Goal: Information Seeking & Learning: Learn about a topic

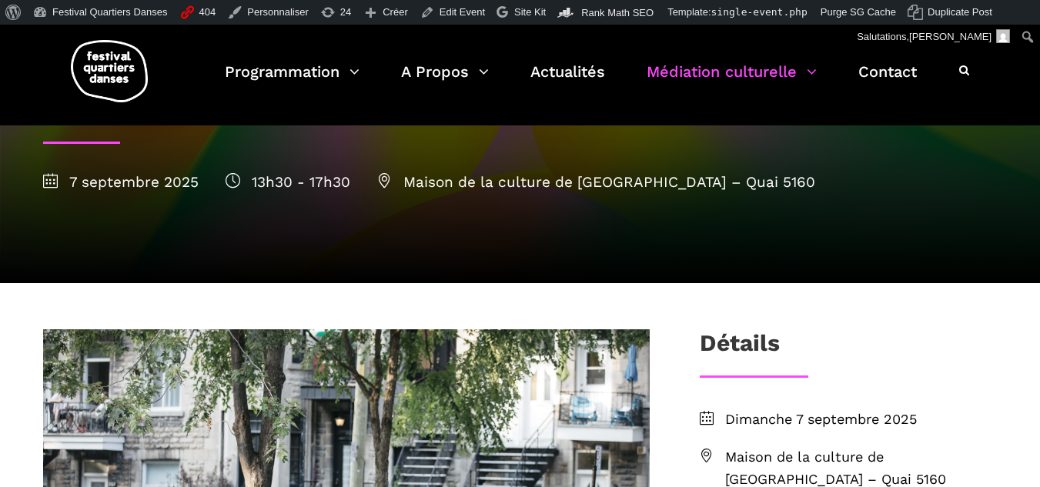
scroll to position [174, 0]
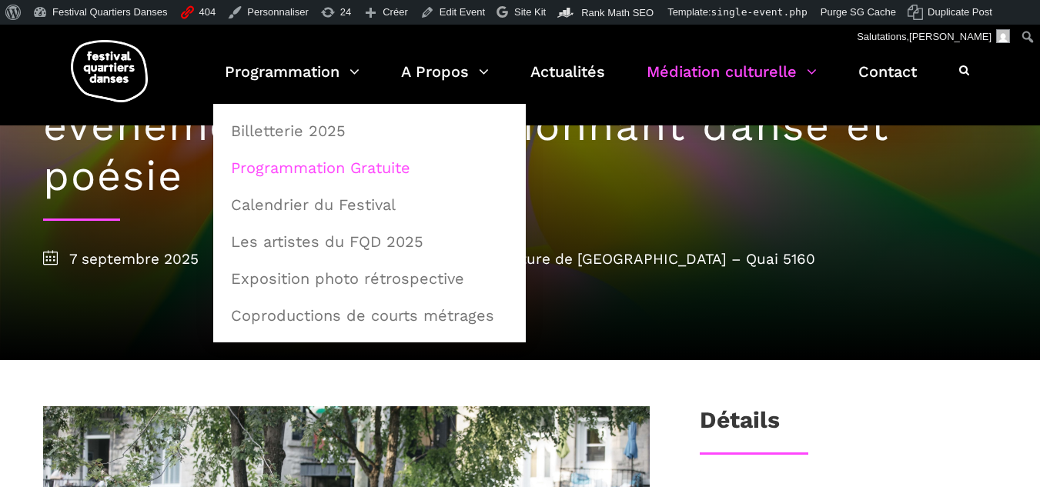
click at [294, 165] on link "Programmation Gratuite" at bounding box center [370, 167] width 296 height 35
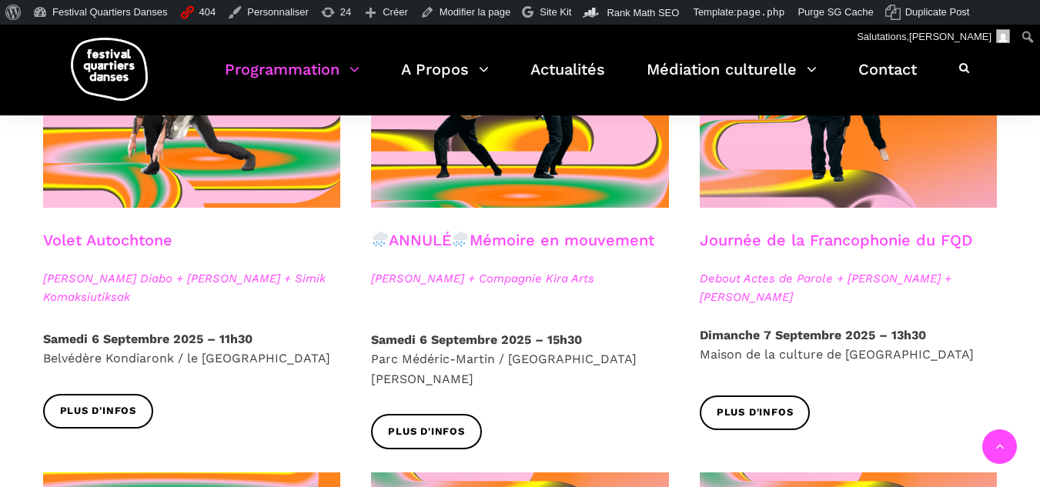
scroll to position [944, 0]
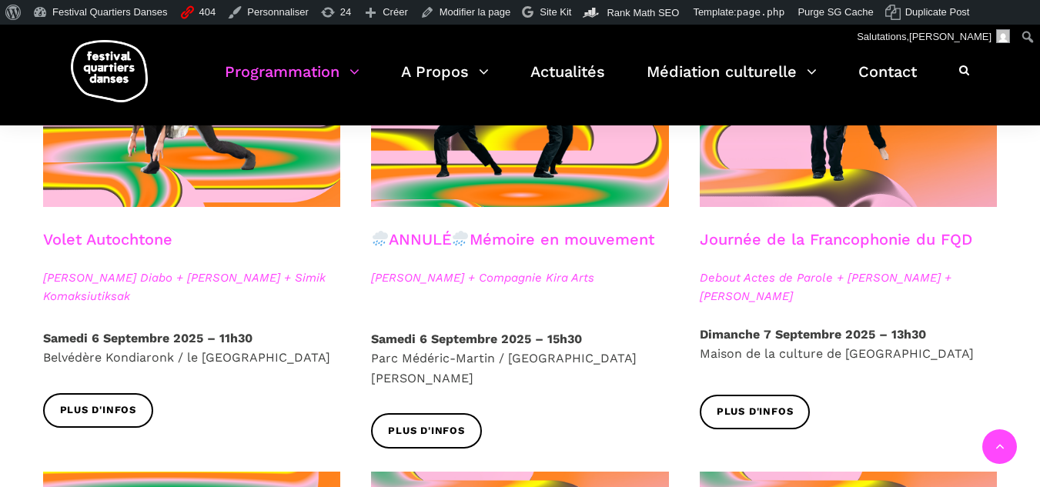
click at [256, 210] on div at bounding box center [192, 119] width 329 height 222
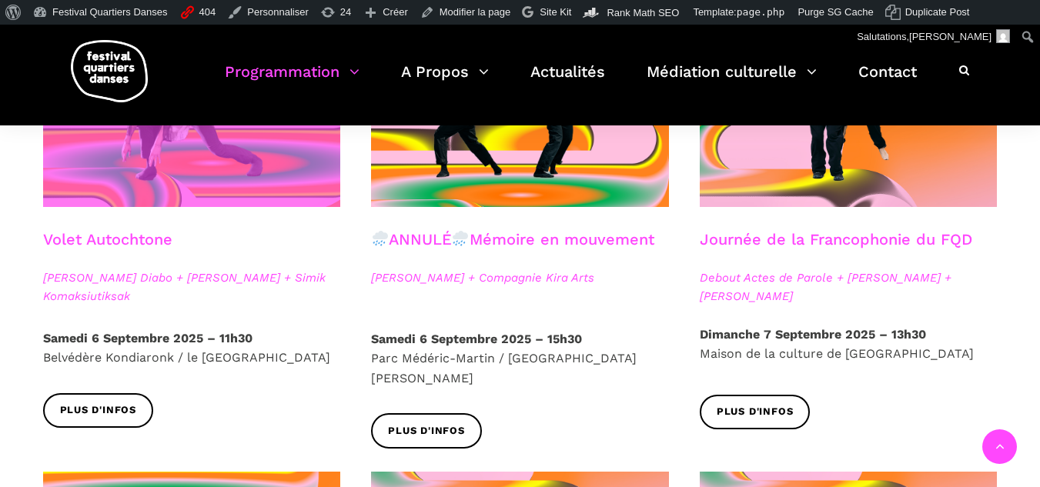
drag, startPoint x: 259, startPoint y: 207, endPoint x: 152, endPoint y: 136, distance: 128.9
click at [152, 136] on span at bounding box center [192, 107] width 298 height 199
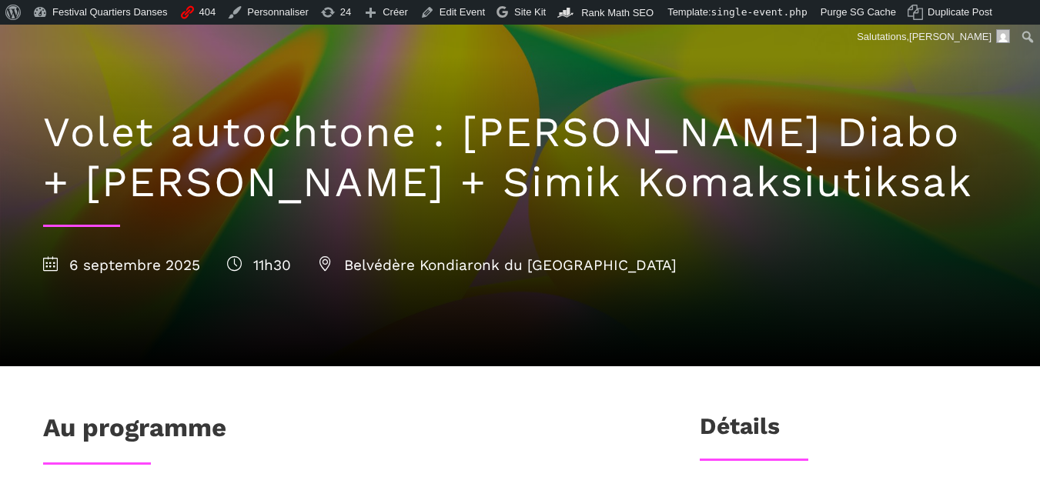
scroll to position [119, 0]
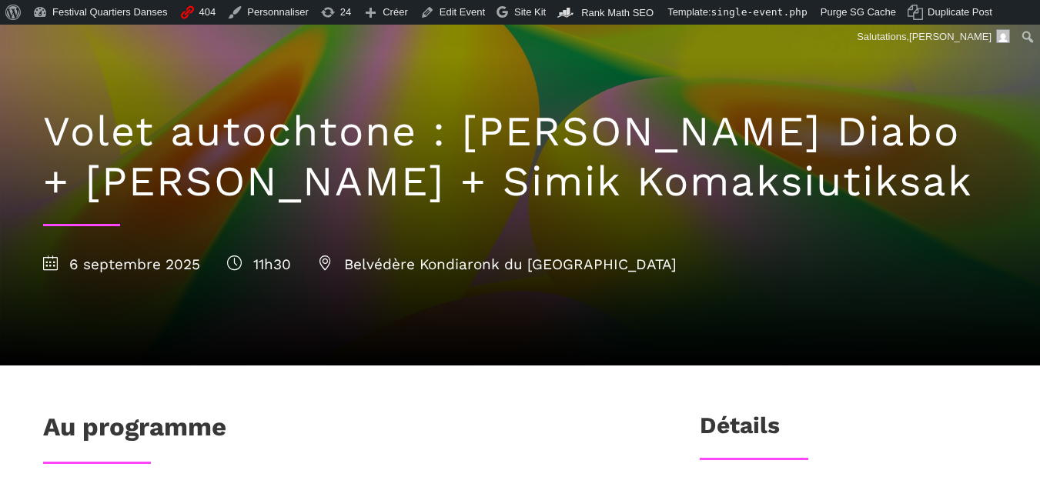
drag, startPoint x: 423, startPoint y: 176, endPoint x: 901, endPoint y: 164, distance: 478.1
click at [901, 164] on h1 "Volet autochtone : Marshall Kahente Diabo + Ryleigh Mayo + Simik Komaksiutiksak" at bounding box center [520, 157] width 954 height 100
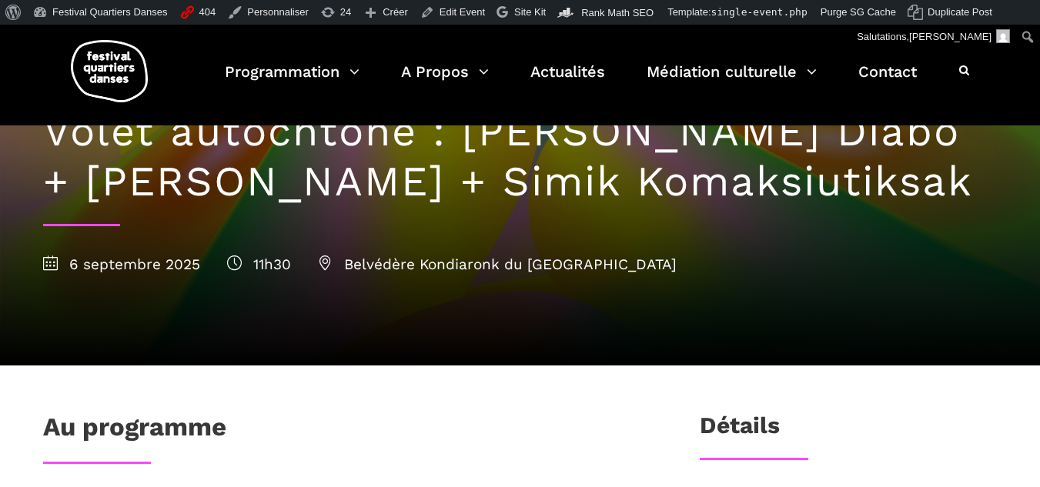
copy h1 "Simik Komaksiutiksak"
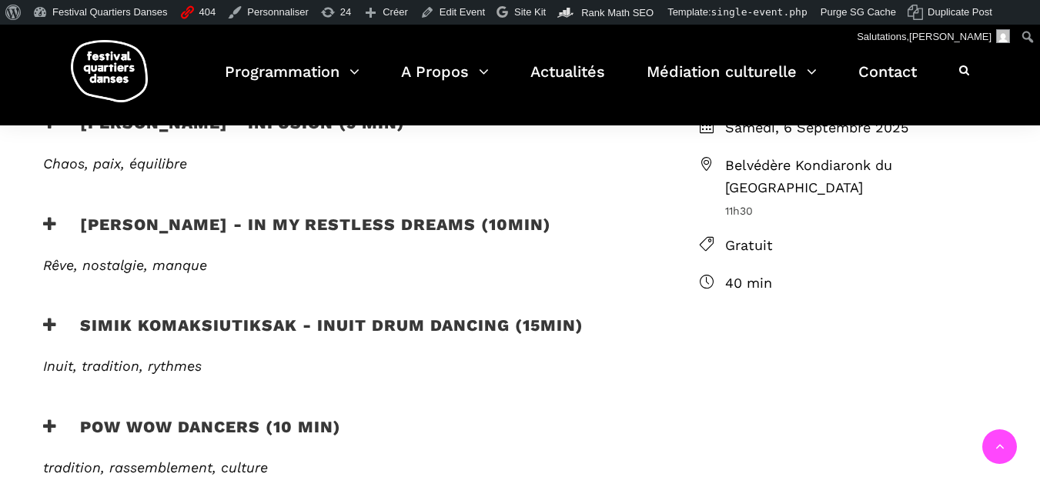
scroll to position [492, 0]
drag, startPoint x: 80, startPoint y: 229, endPoint x: 208, endPoint y: 223, distance: 127.9
click at [208, 223] on h3 "Ryleigh Mayo - In my restless dreams (10min)" at bounding box center [297, 235] width 508 height 38
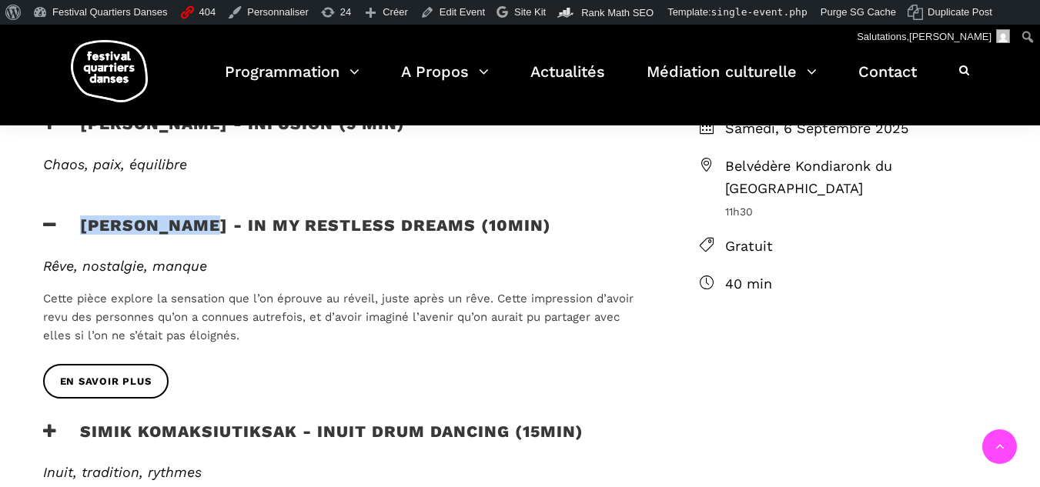
copy h3 "Ryleigh Mayo"
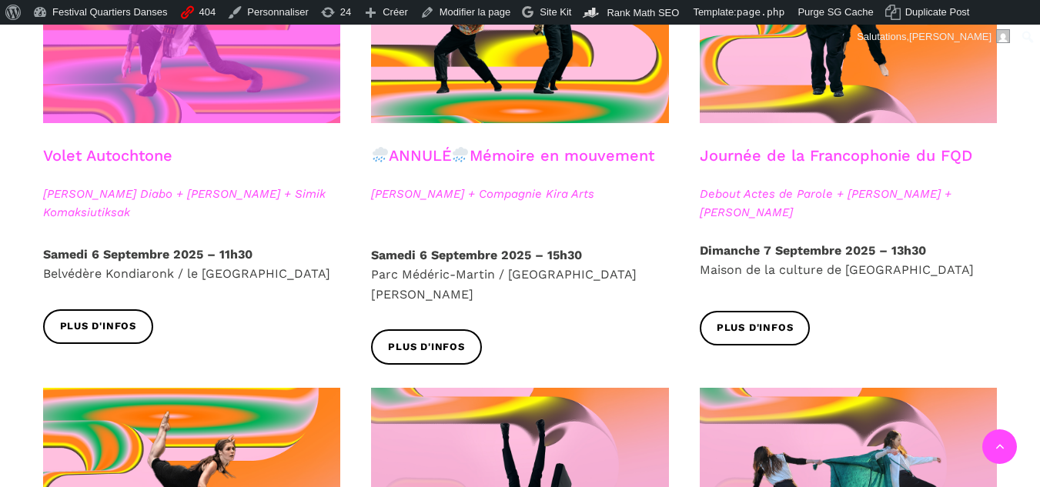
scroll to position [924, 0]
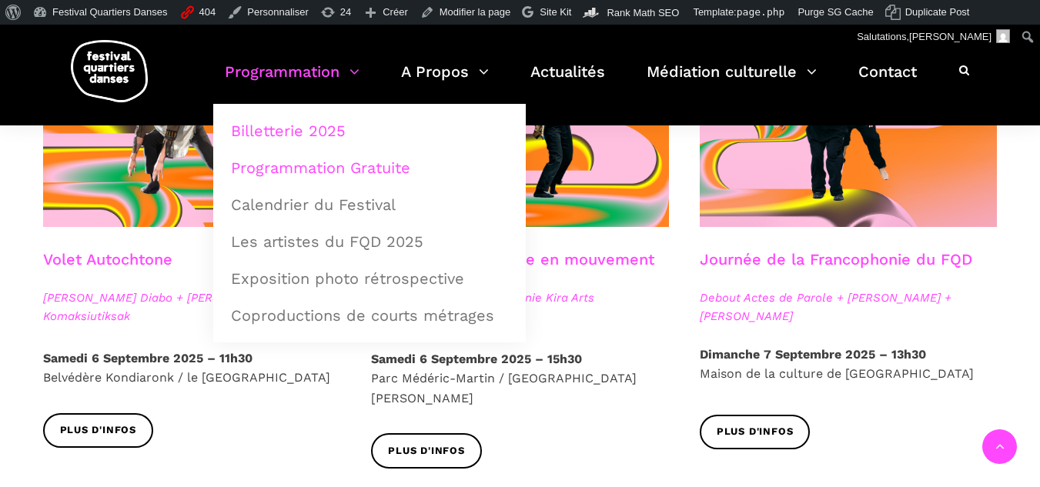
click at [259, 122] on link "Billetterie 2025" at bounding box center [370, 130] width 296 height 35
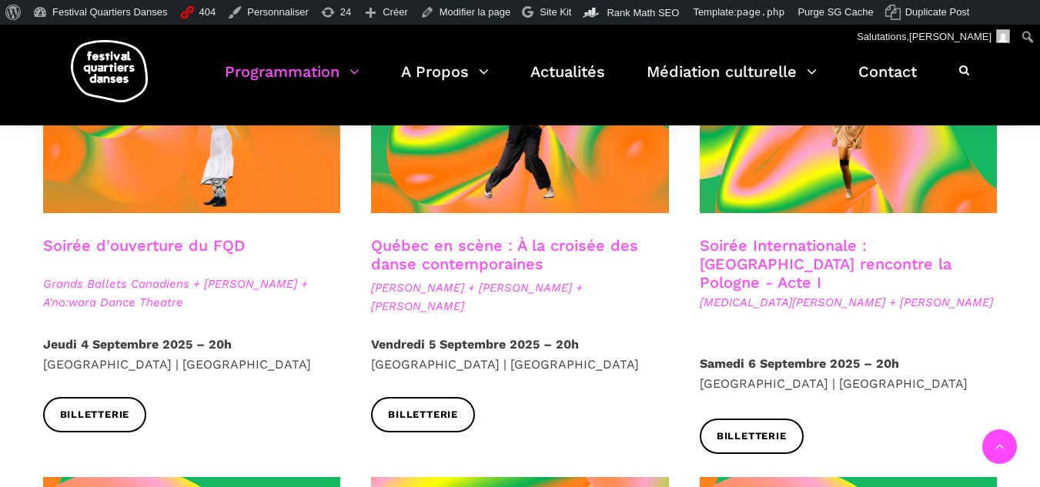
scroll to position [495, 0]
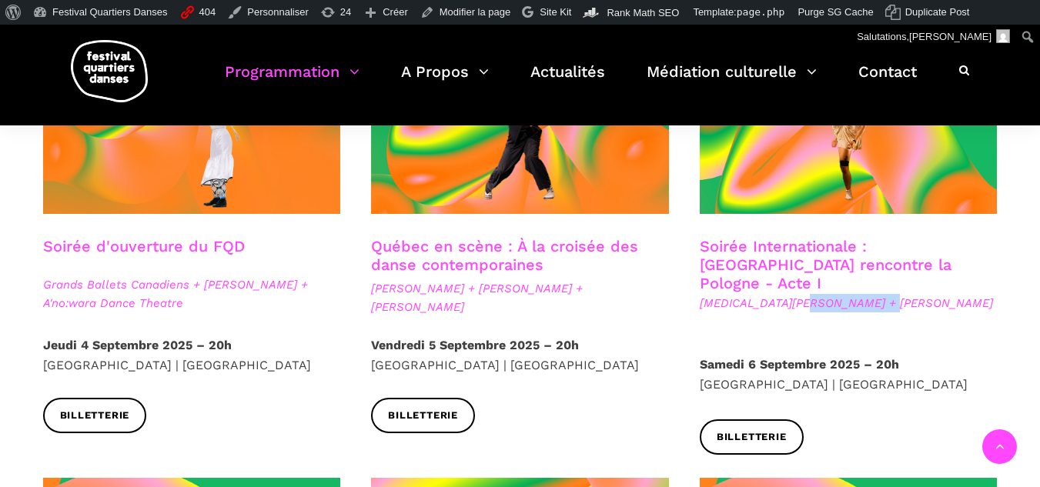
drag, startPoint x: 879, startPoint y: 276, endPoint x: 801, endPoint y: 286, distance: 78.4
click at [801, 294] on span "[MEDICAL_DATA][PERSON_NAME] + [PERSON_NAME]" at bounding box center [849, 303] width 298 height 18
copy span "[PERSON_NAME]"
